Goal: Task Accomplishment & Management: Complete application form

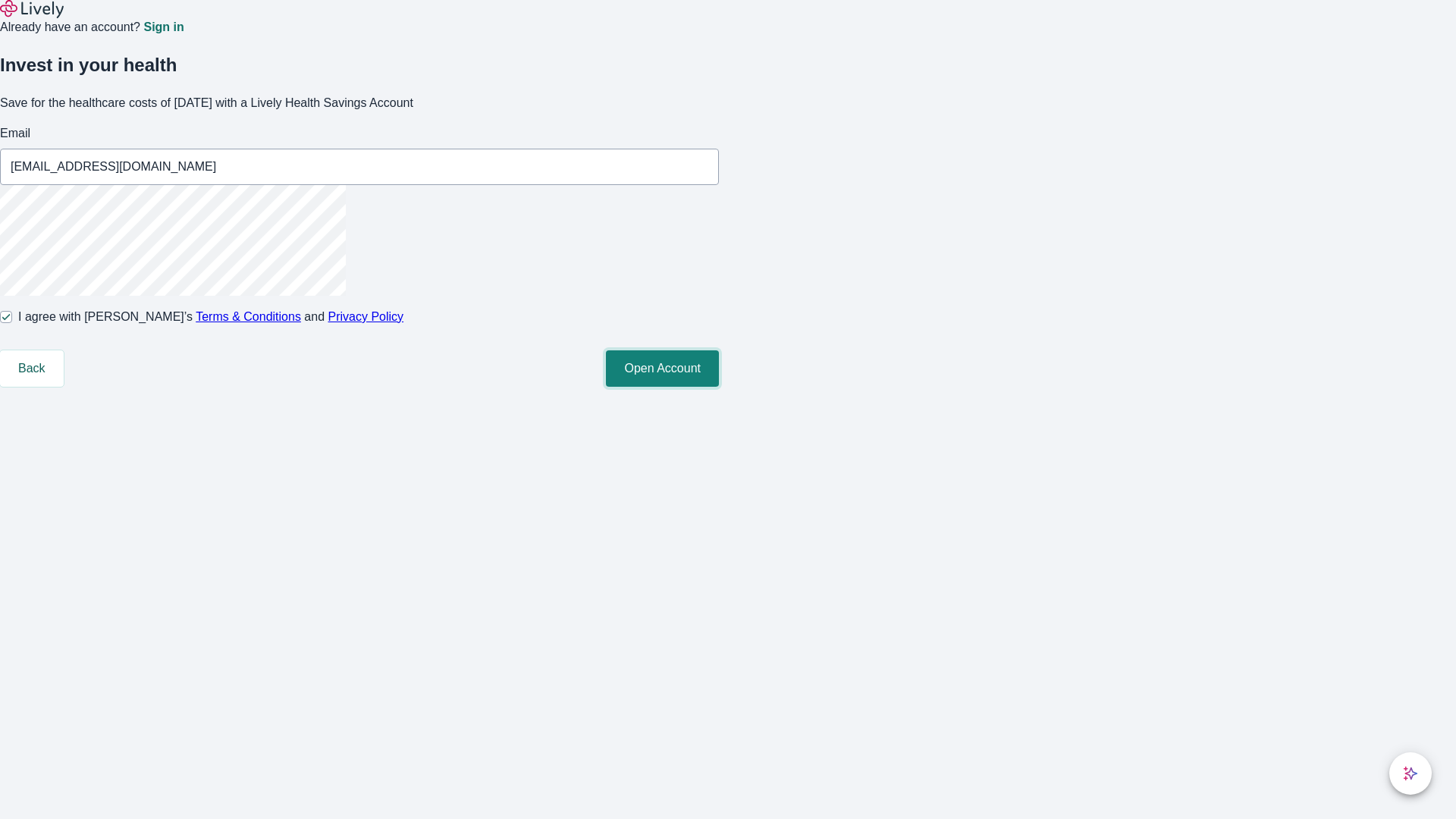
click at [719, 387] on button "Open Account" at bounding box center [662, 368] width 113 height 36
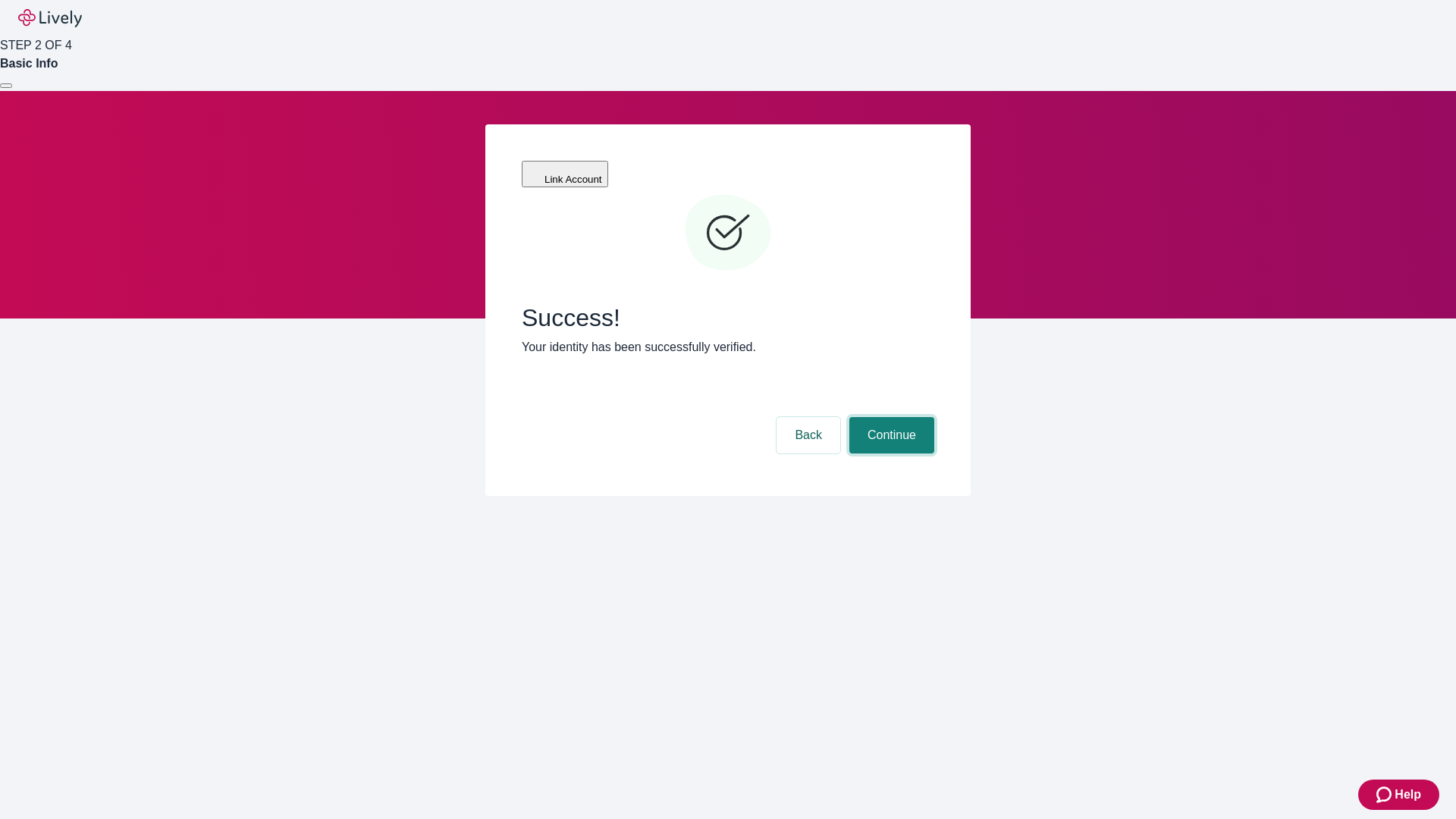
click at [890, 417] on button "Continue" at bounding box center [892, 435] width 85 height 36
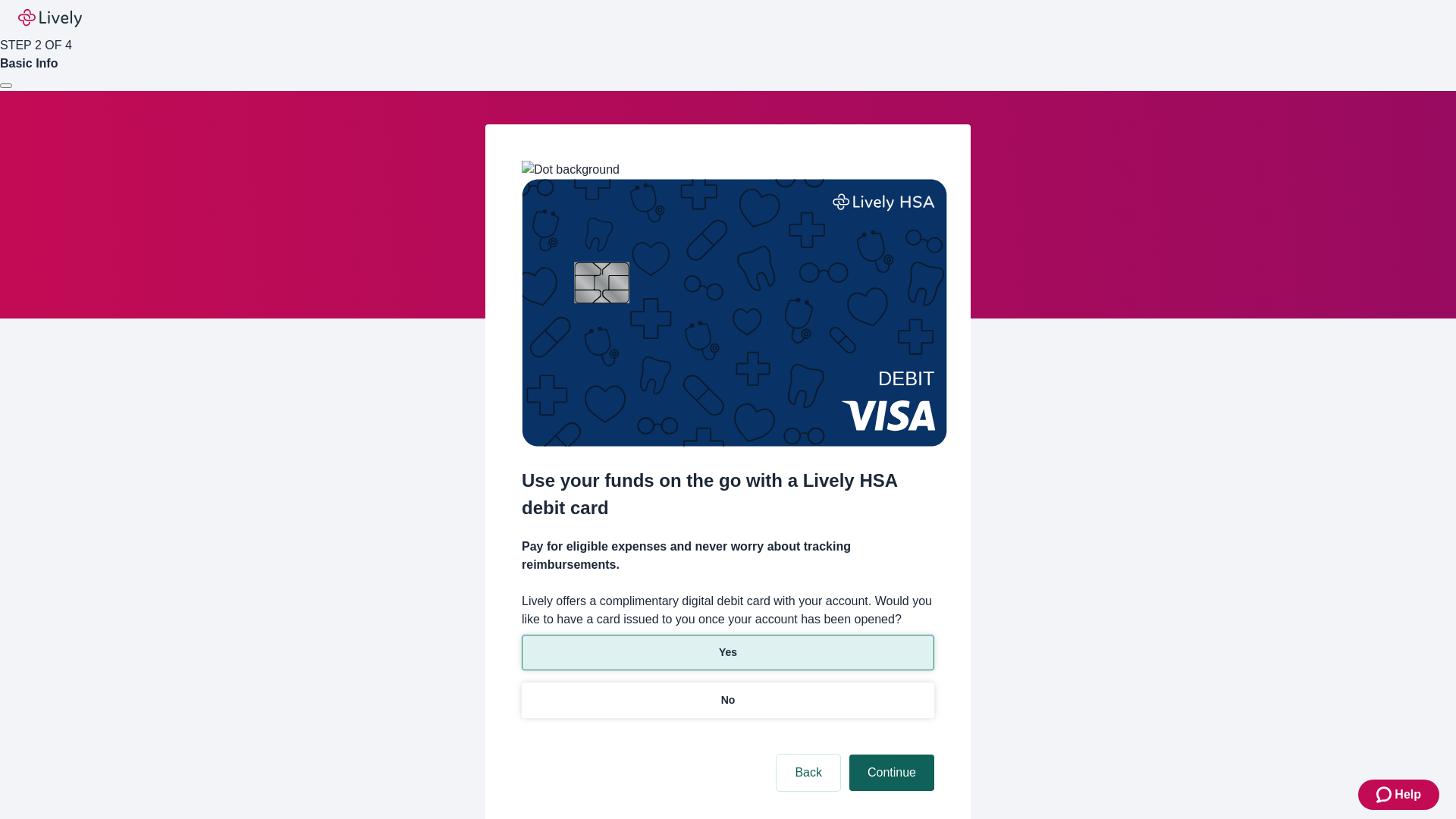
click at [728, 645] on p "Yes" at bounding box center [728, 653] width 18 height 16
click at [890, 755] on button "Continue" at bounding box center [892, 773] width 85 height 36
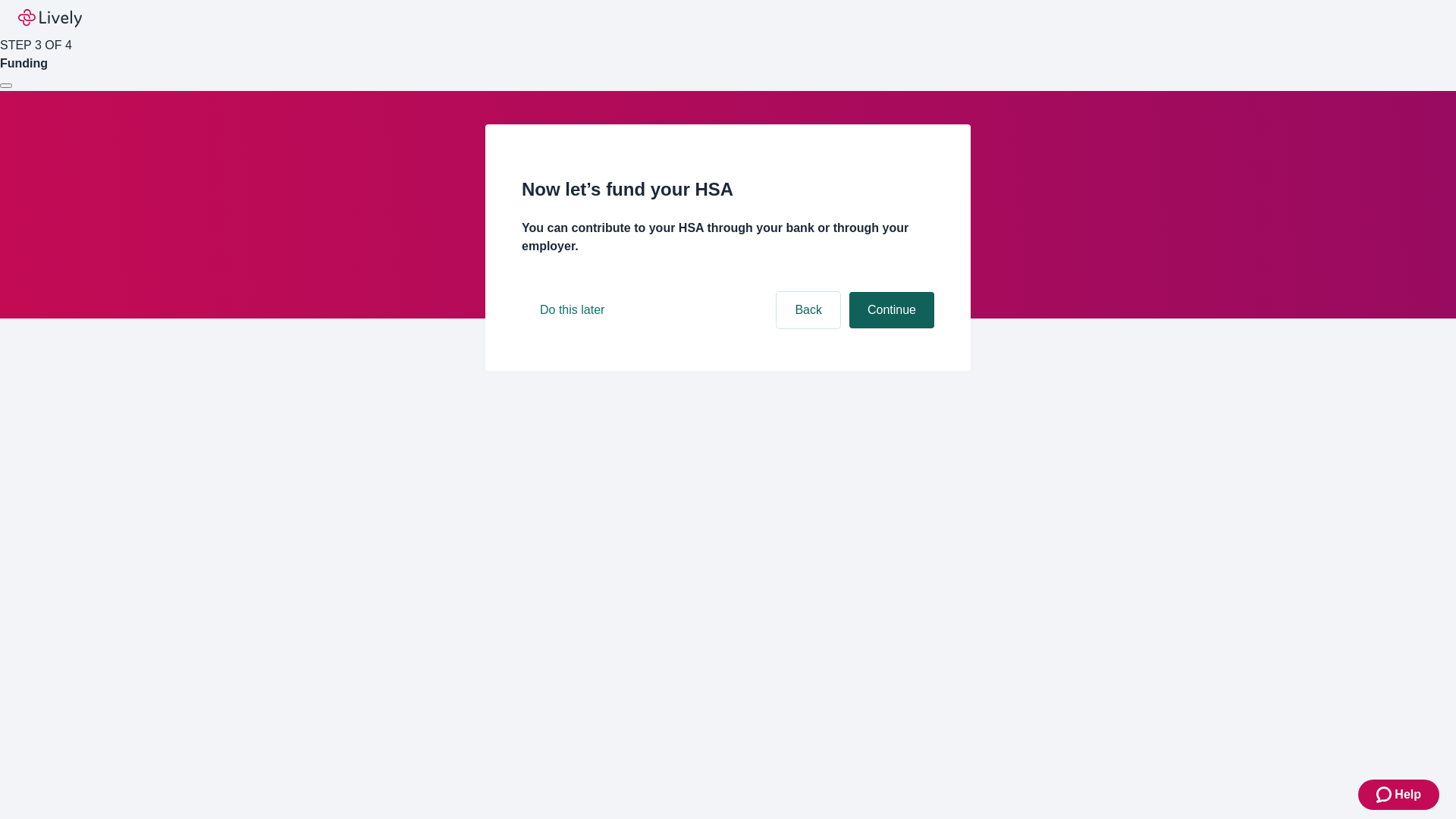
click at [890, 329] on button "Continue" at bounding box center [892, 310] width 85 height 36
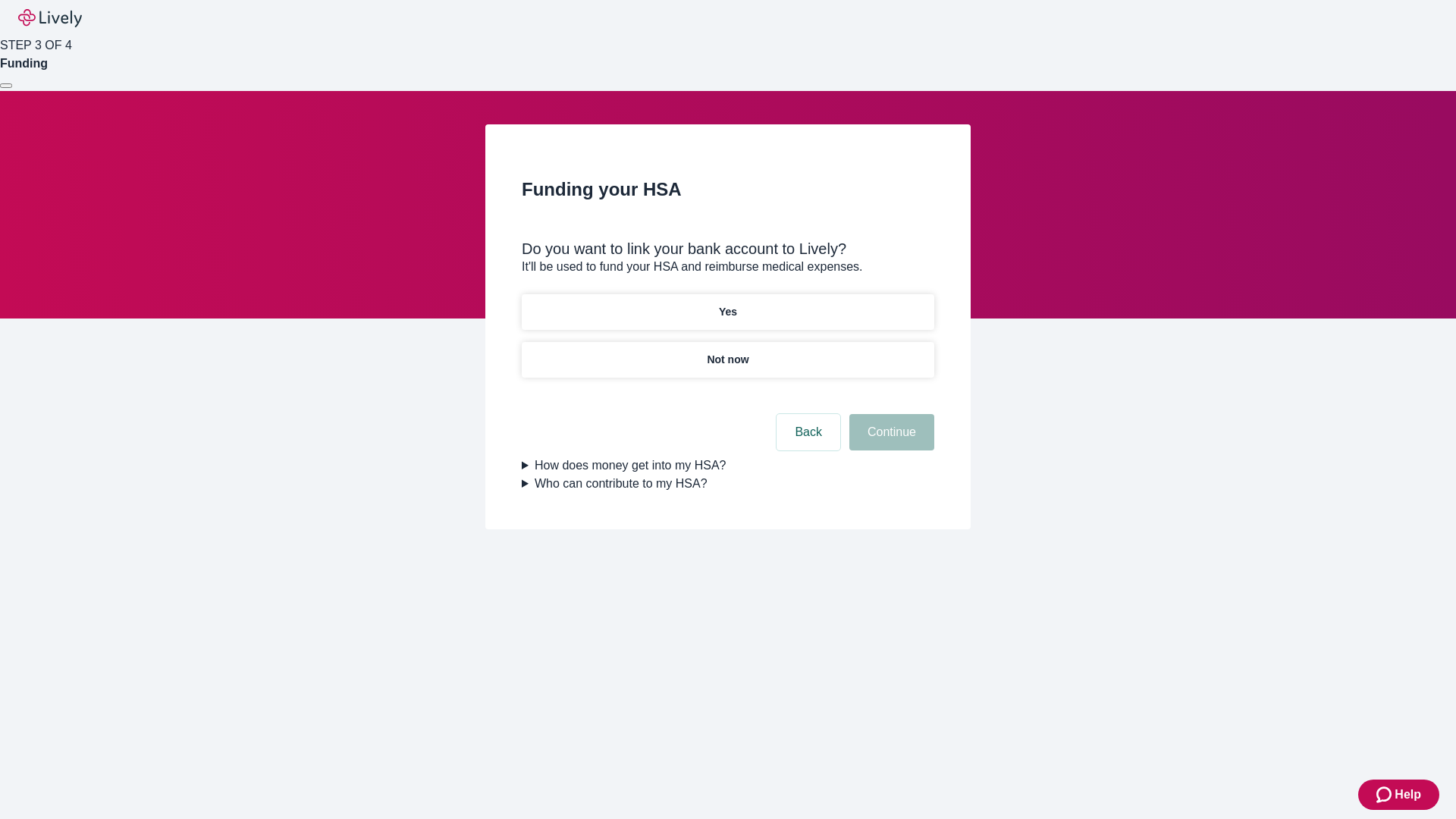
click at [728, 352] on p "Not now" at bounding box center [728, 360] width 42 height 16
click at [890, 442] on button "Continue" at bounding box center [892, 433] width 85 height 36
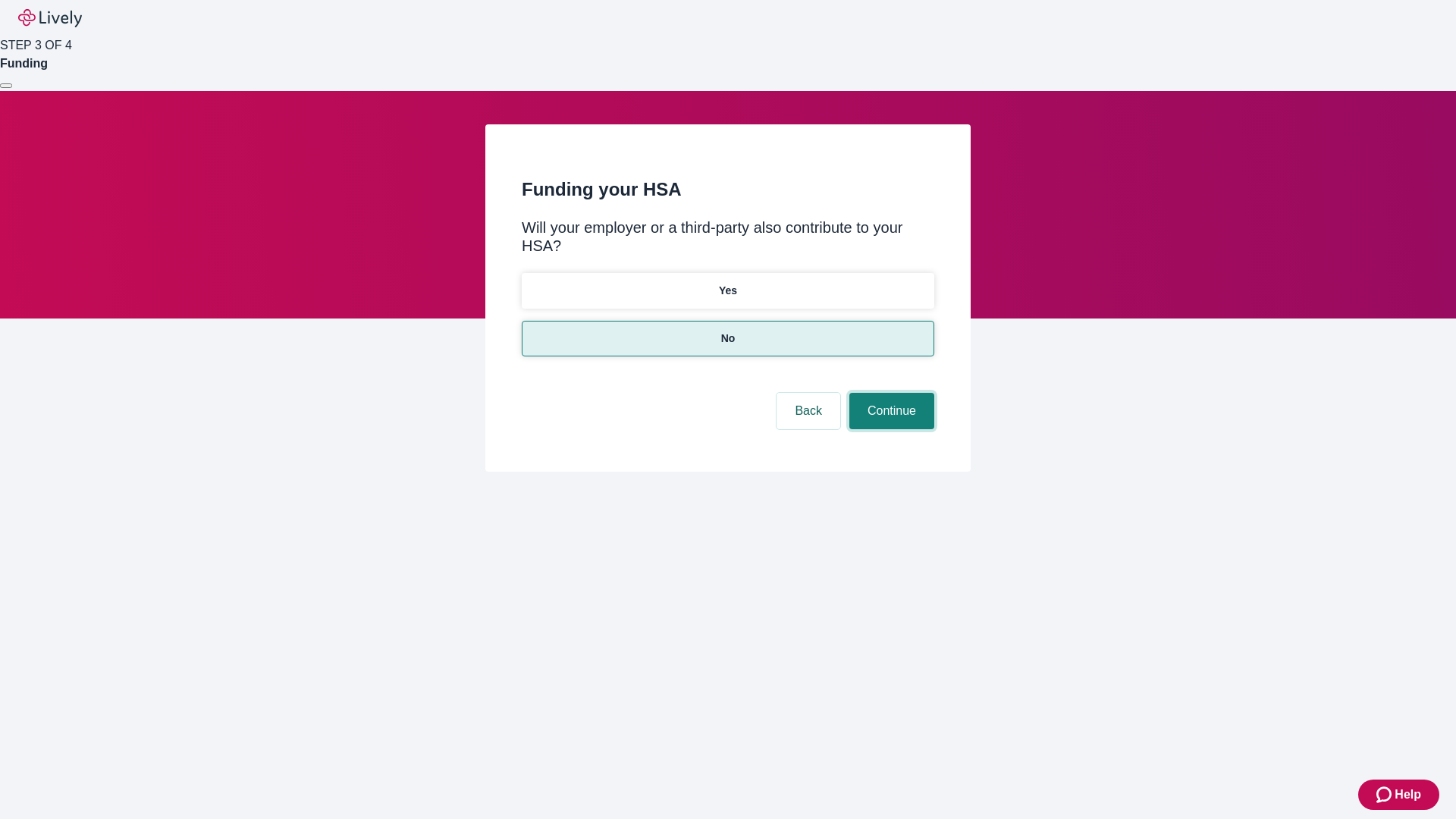
click at [890, 393] on button "Continue" at bounding box center [892, 411] width 85 height 36
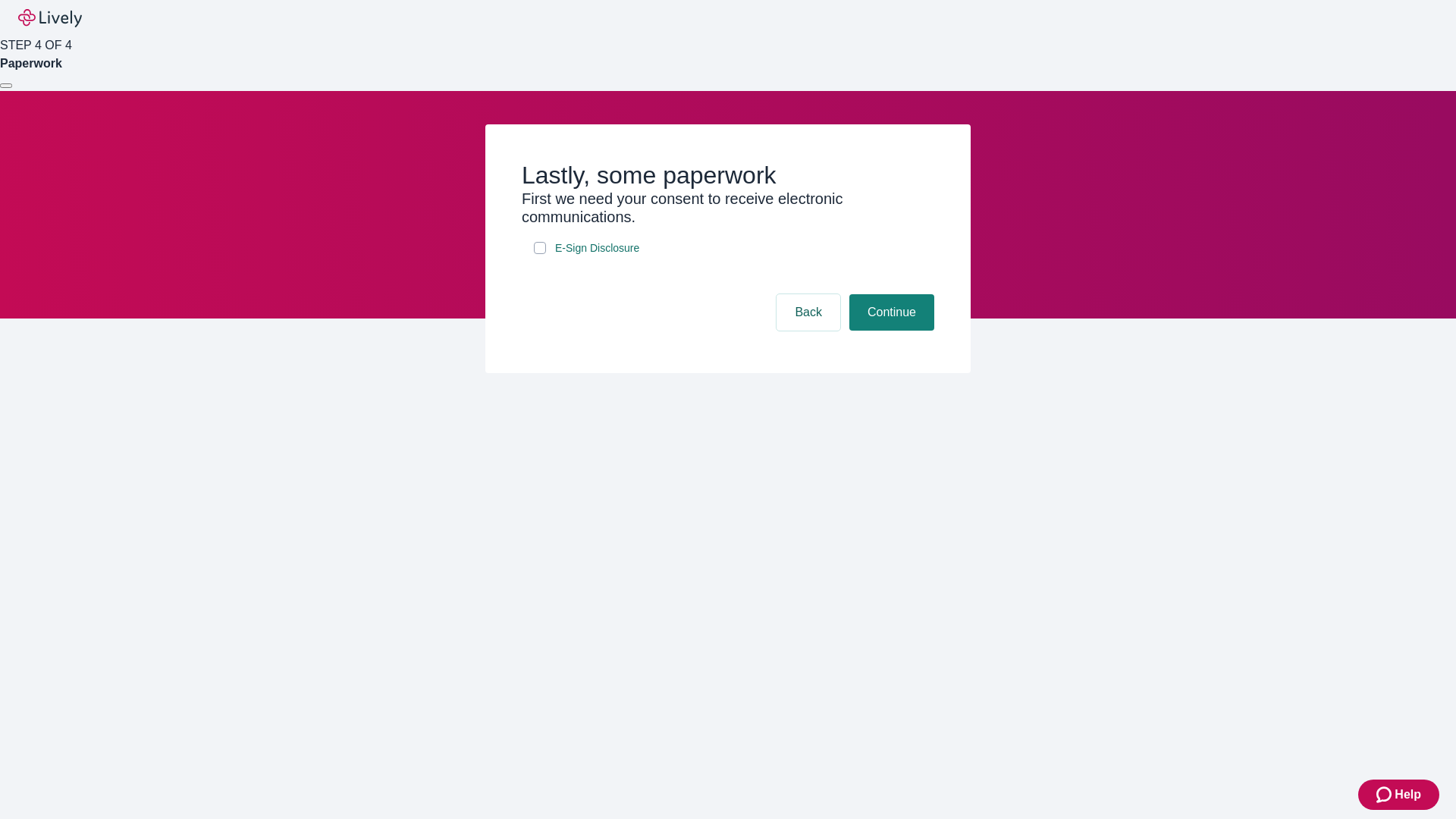
click at [540, 254] on input "E-Sign Disclosure" at bounding box center [540, 247] width 12 height 12
checkbox input "true"
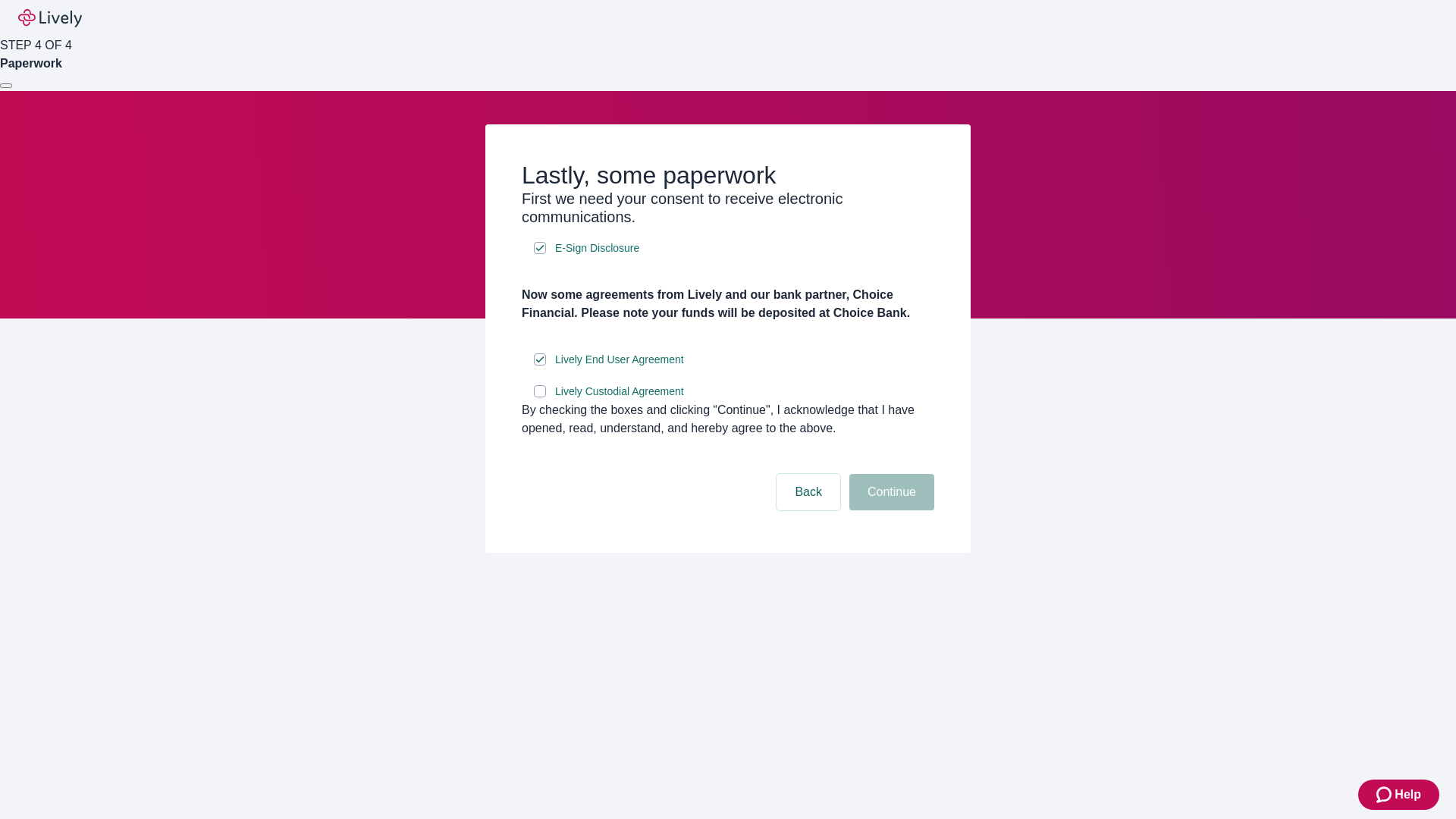
click at [540, 397] on input "Lively Custodial Agreement" at bounding box center [540, 391] width 12 height 12
checkbox input "true"
click at [890, 510] on button "Continue" at bounding box center [892, 492] width 85 height 36
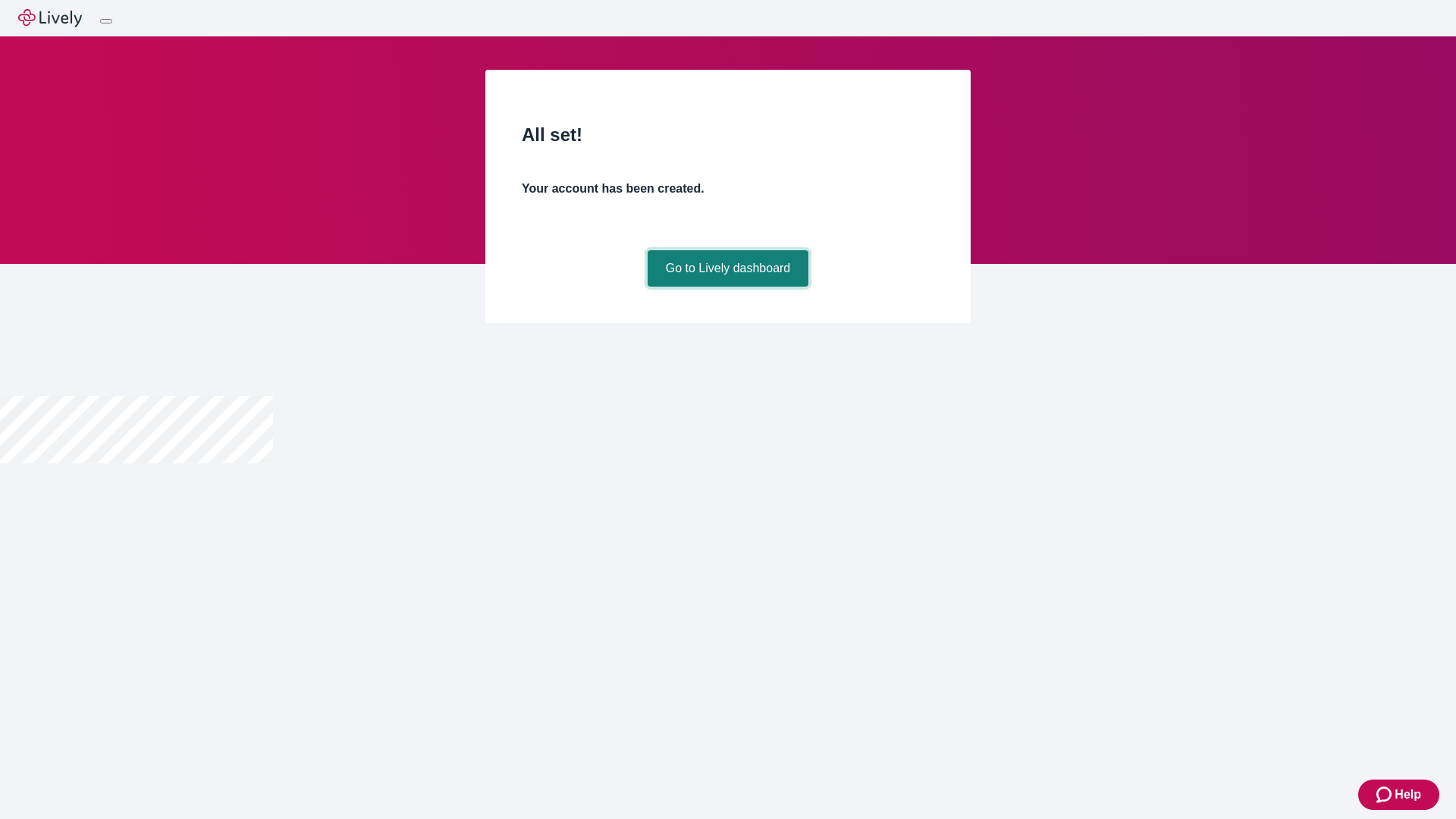
click at [728, 287] on link "Go to Lively dashboard" at bounding box center [728, 268] width 162 height 36
